Goal: Task Accomplishment & Management: Manage account settings

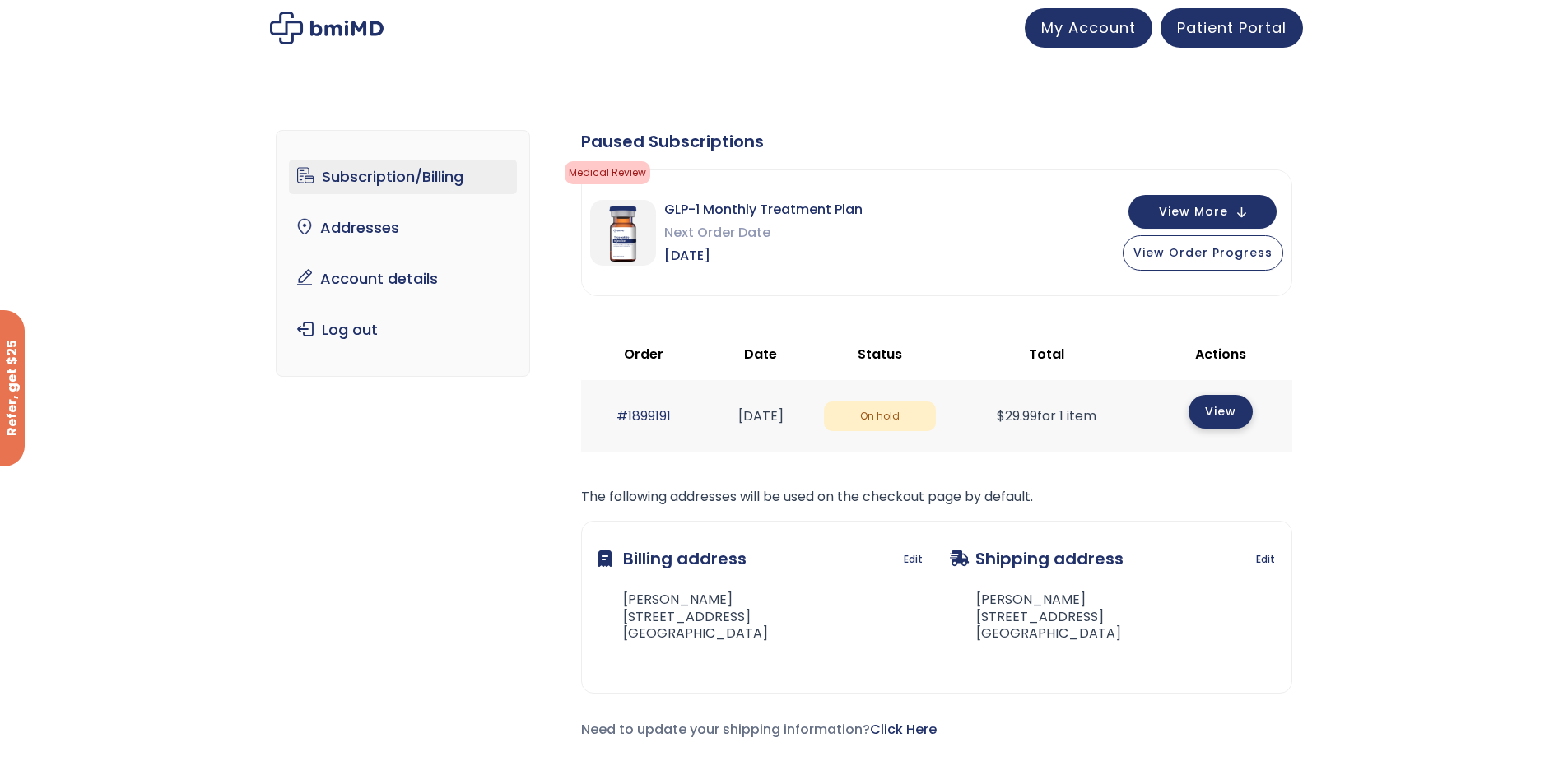
click at [1222, 412] on link "View" at bounding box center [1220, 412] width 64 height 34
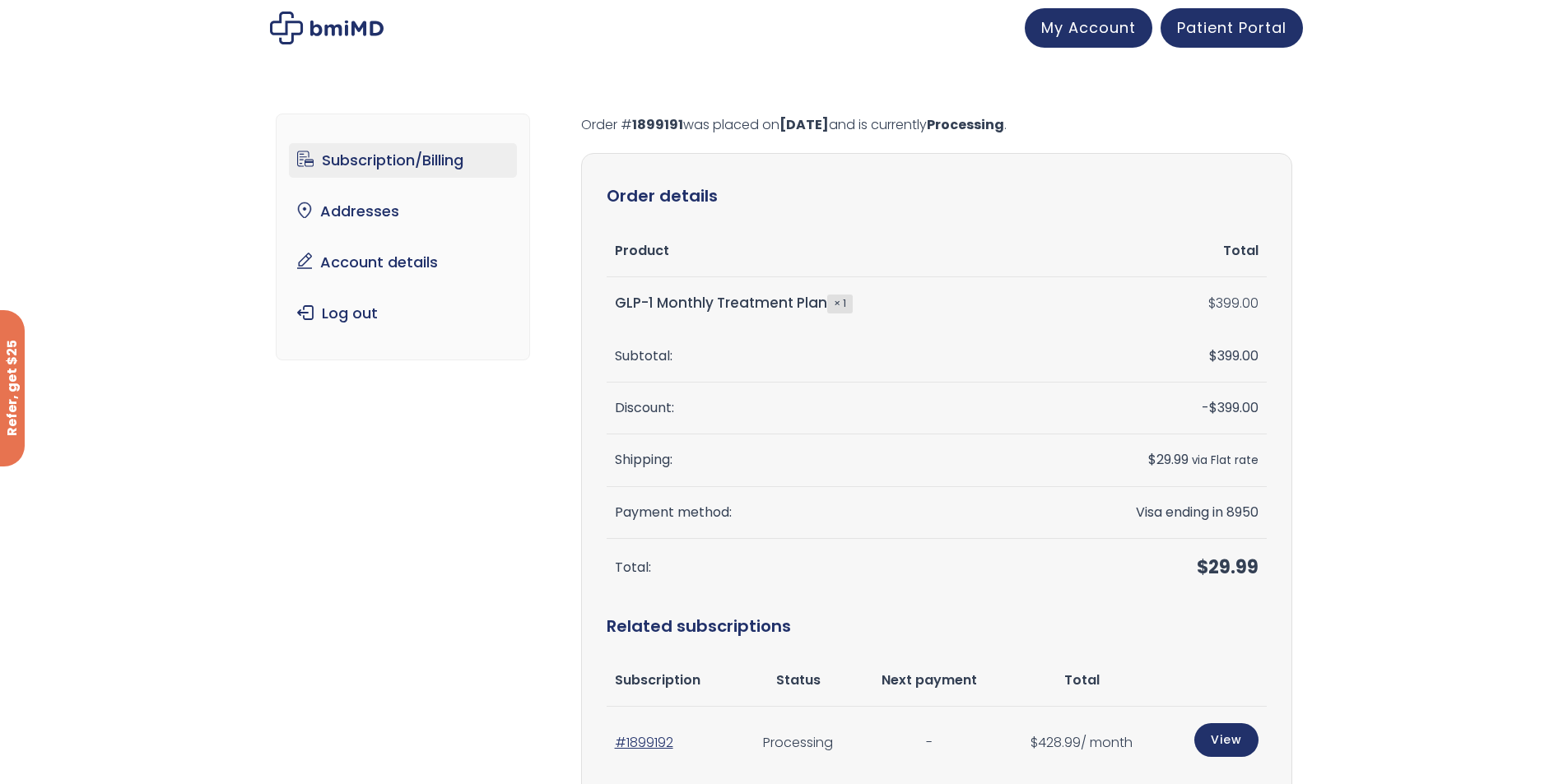
click at [436, 168] on link "Subscription/Billing" at bounding box center [403, 160] width 228 height 35
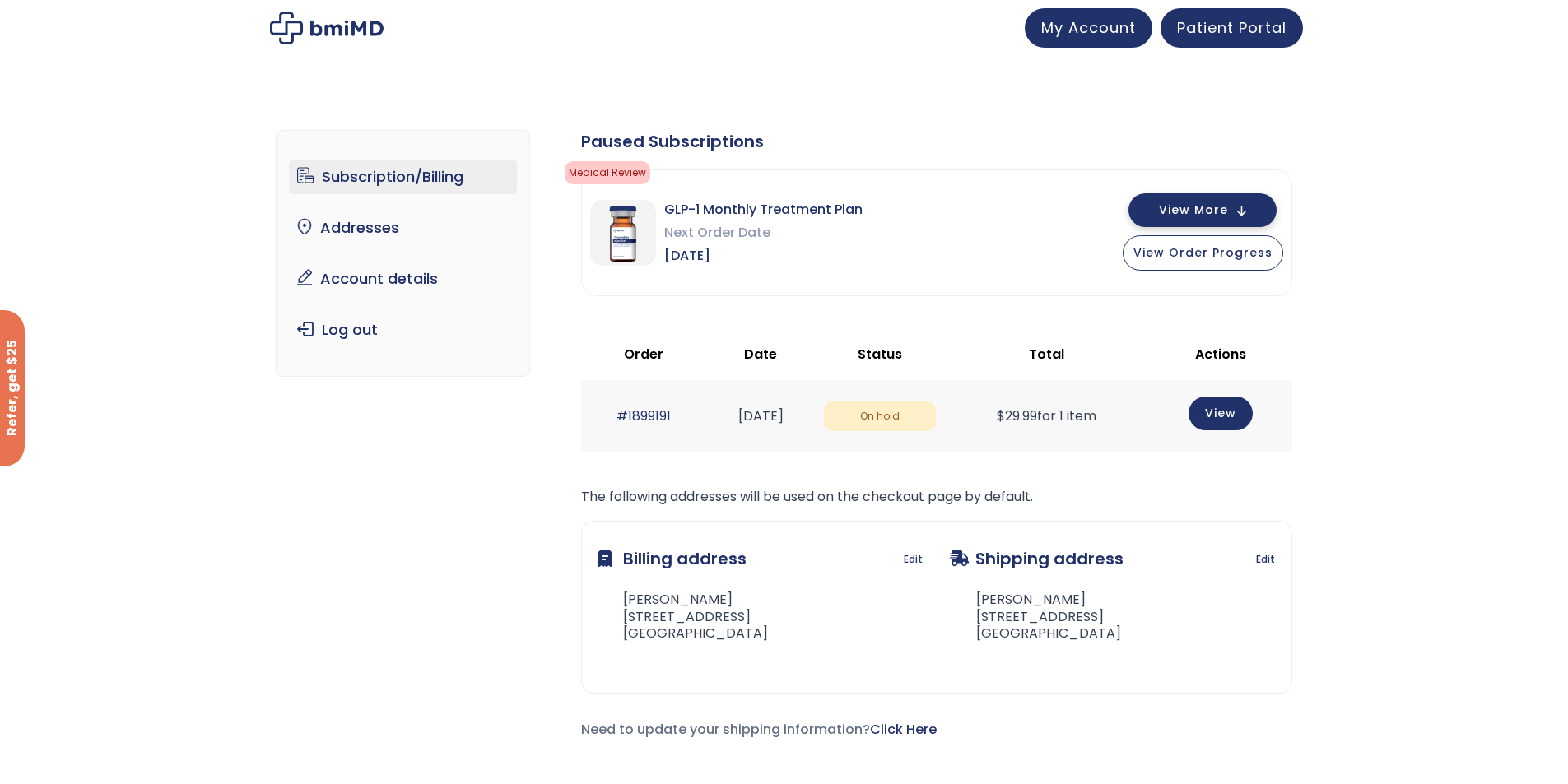
click at [1212, 207] on span "View More" at bounding box center [1194, 211] width 69 height 11
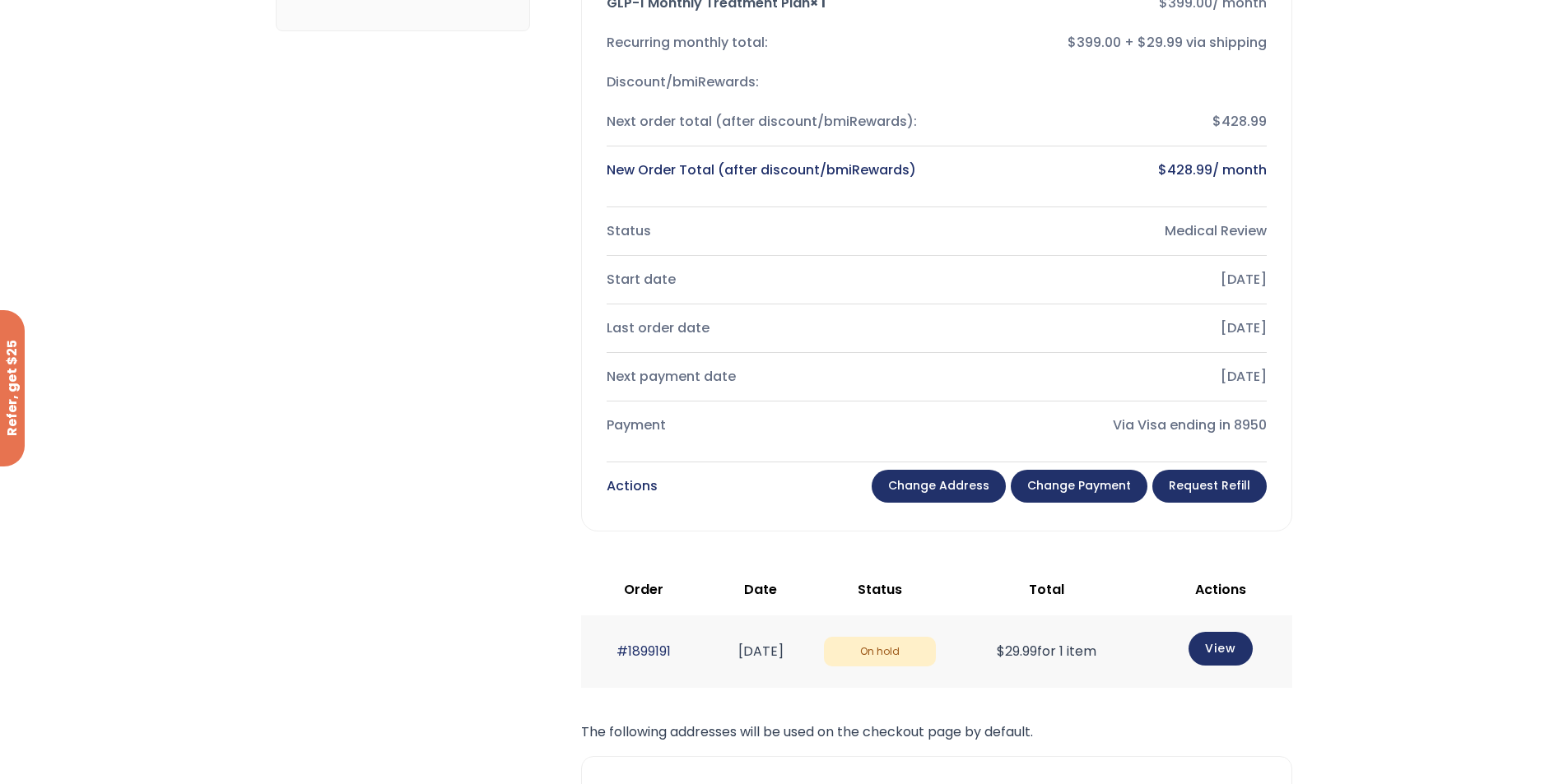
scroll to position [329, 0]
